Goal: Check status: Check status

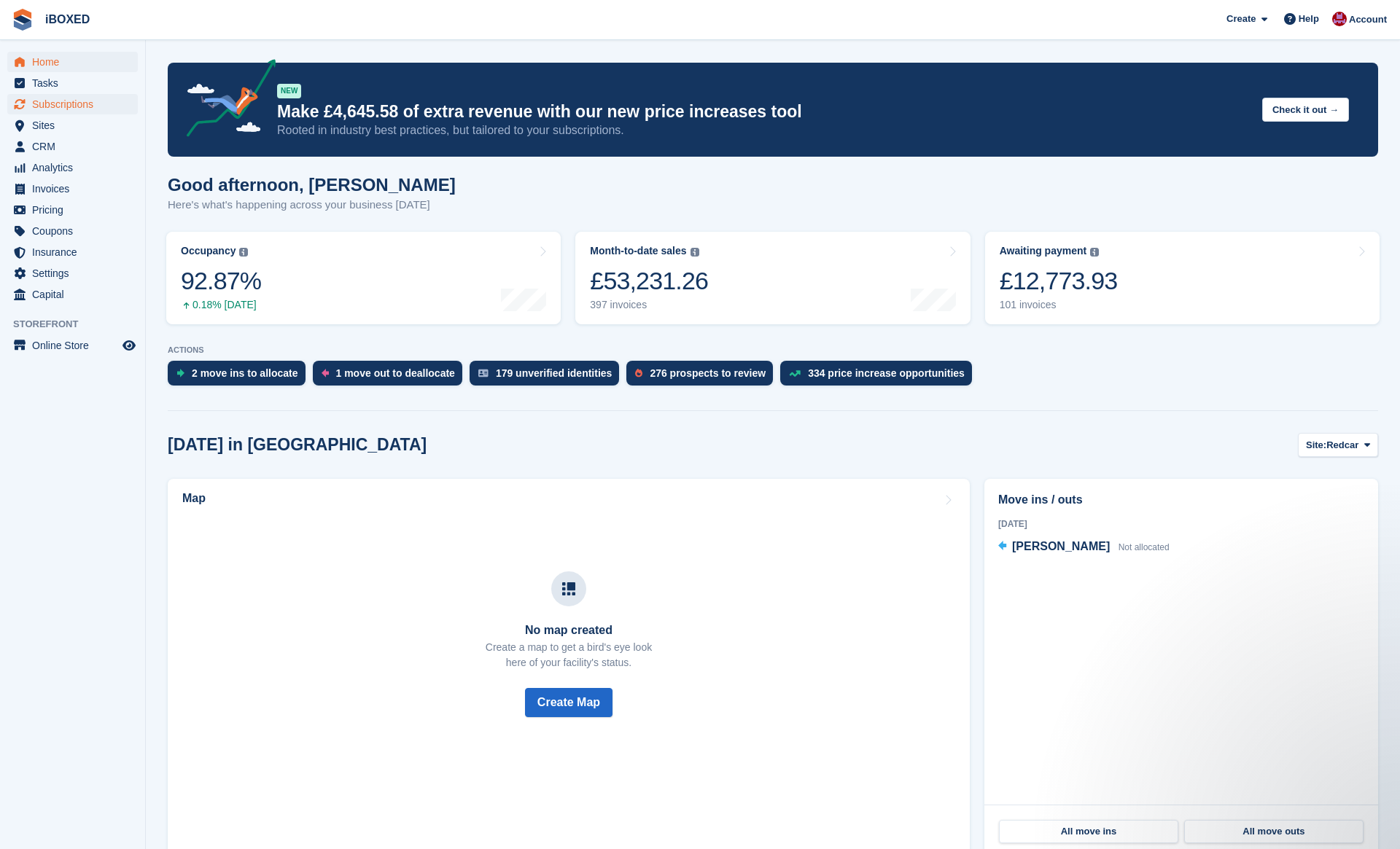
click at [87, 103] on span "Subscriptions" at bounding box center [75, 104] width 87 height 21
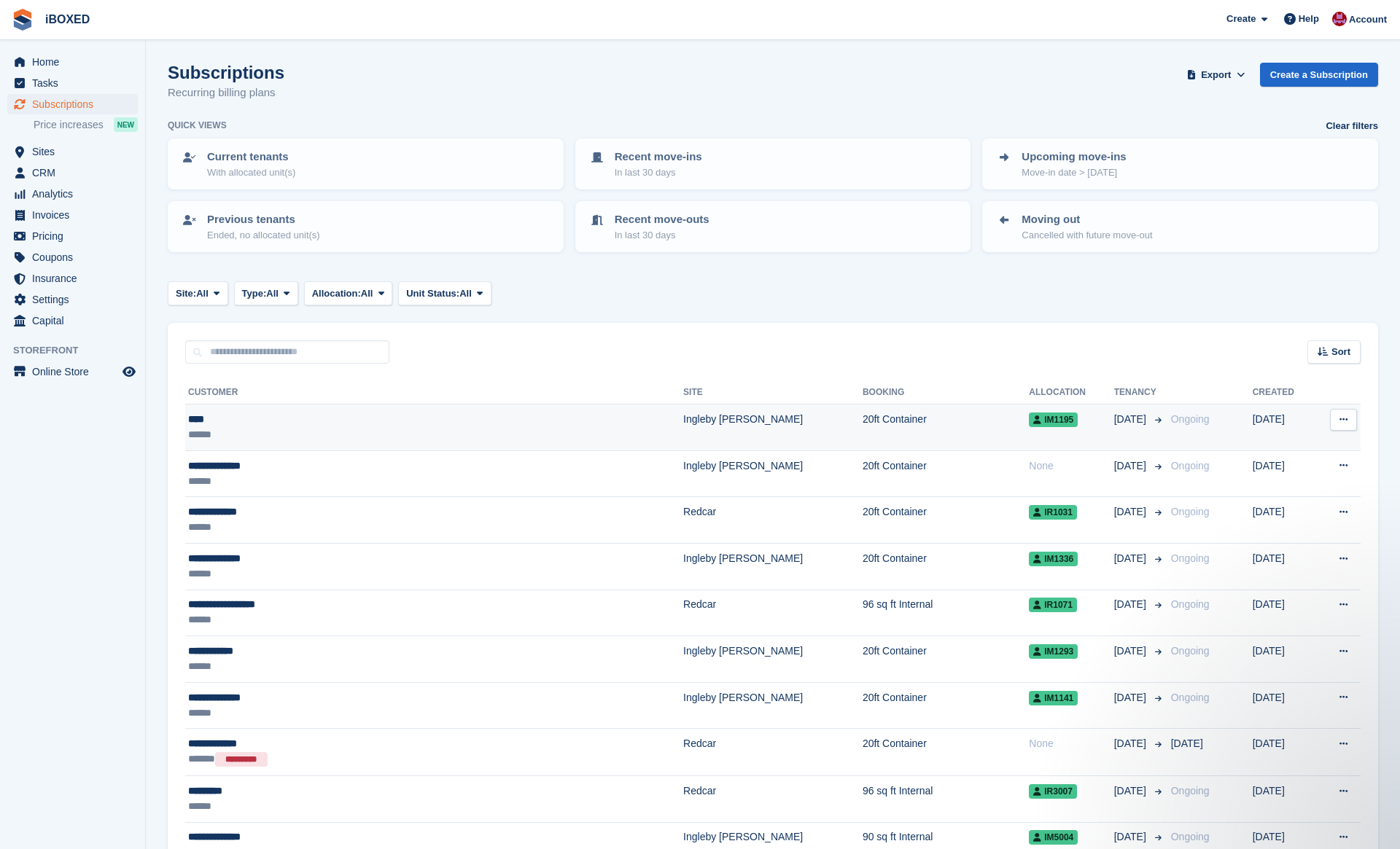
click at [683, 407] on td "Ingleby [PERSON_NAME]" at bounding box center [773, 428] width 179 height 46
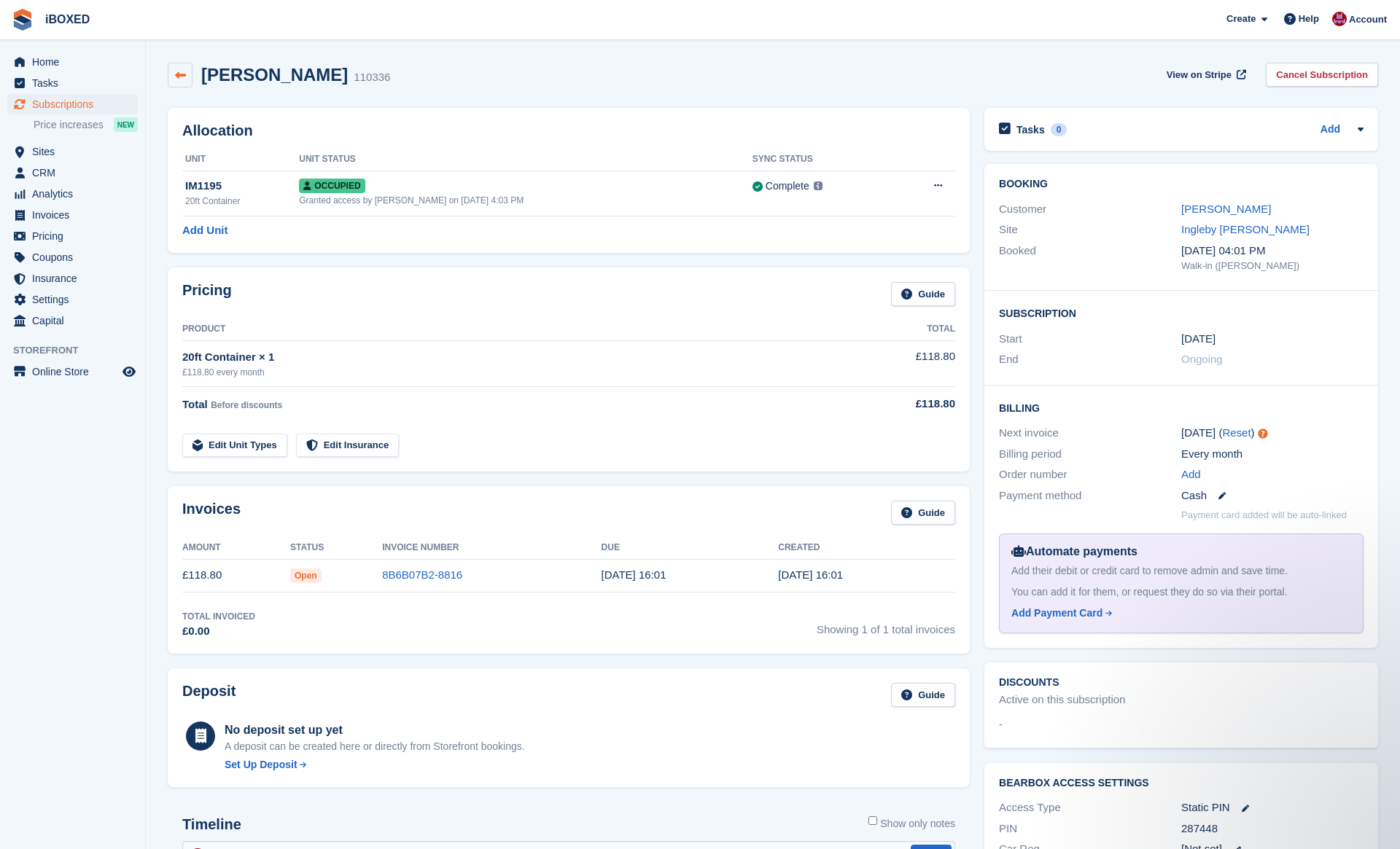
click at [182, 74] on icon at bounding box center [180, 75] width 11 height 11
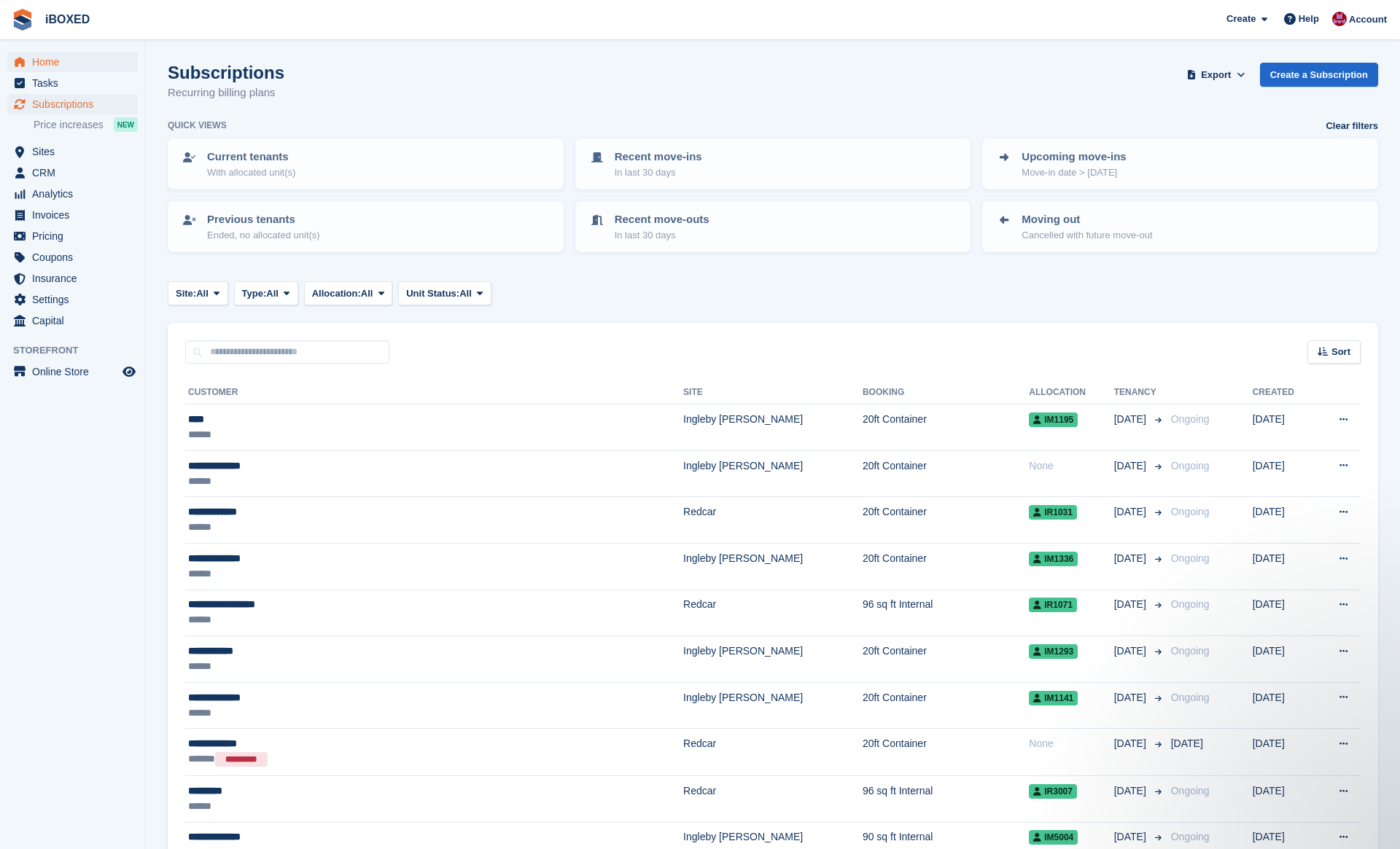
click at [54, 58] on span "Home" at bounding box center [75, 62] width 87 height 21
